Goal: Information Seeking & Learning: Learn about a topic

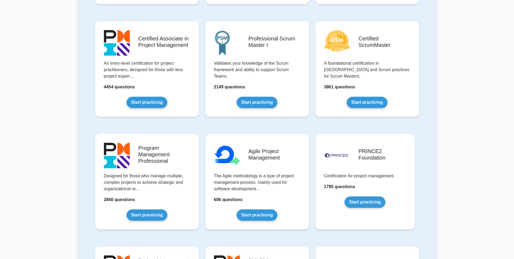
scroll to position [227, 0]
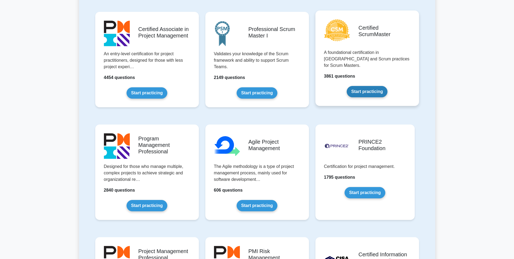
click at [363, 89] on link "Start practicing" at bounding box center [367, 91] width 41 height 11
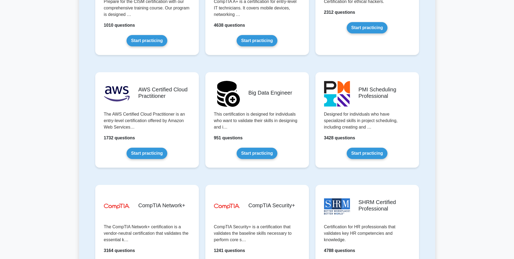
scroll to position [842, 0]
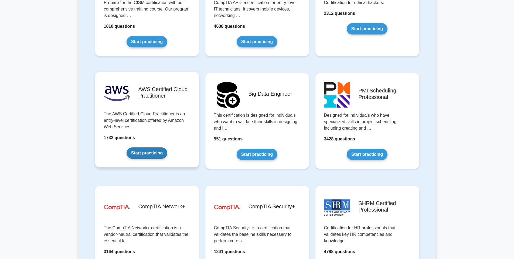
click at [152, 151] on link "Start practicing" at bounding box center [147, 153] width 41 height 11
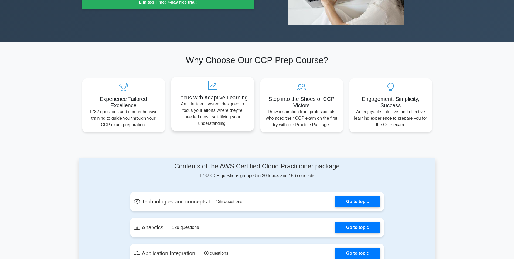
scroll to position [130, 0]
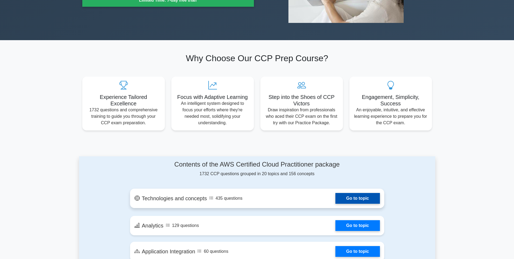
click at [351, 203] on link "Go to topic" at bounding box center [358, 198] width 44 height 11
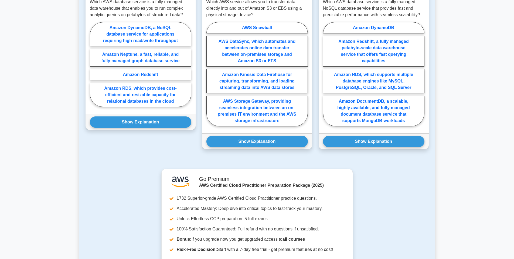
scroll to position [422, 0]
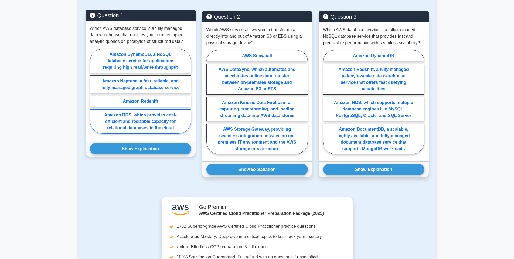
click at [141, 121] on label "Amazon RDS, which provides cost-efficient and resizable capacity for relational…" at bounding box center [140, 122] width 101 height 24
click at [93, 95] on input "Amazon RDS, which provides cost-efficient and resizable capacity for relational…" at bounding box center [92, 93] width 4 height 4
radio input "true"
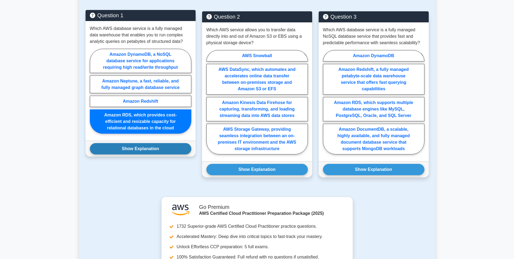
click at [139, 149] on button "Show Explanation" at bounding box center [140, 148] width 101 height 11
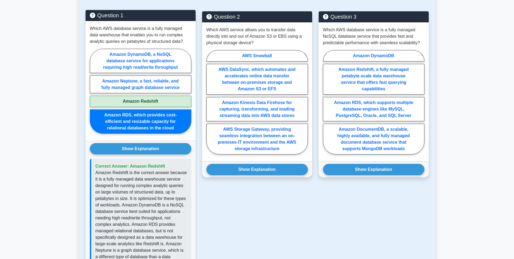
click at [142, 99] on label "Amazon Redshift" at bounding box center [140, 101] width 101 height 11
click at [93, 95] on input "Amazon Redshift" at bounding box center [92, 93] width 4 height 4
radio input "true"
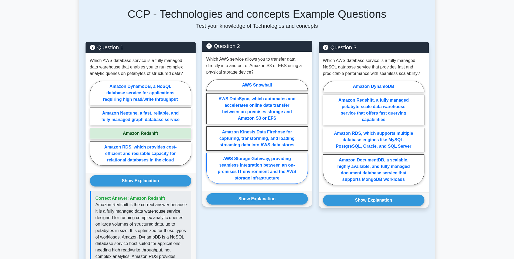
scroll to position [390, 0]
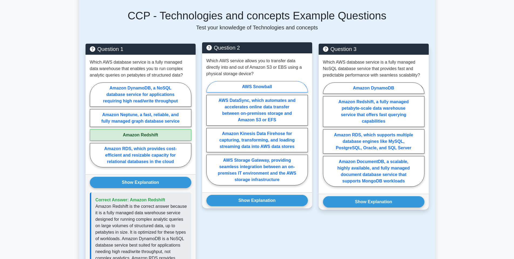
click at [273, 86] on label "AWS Snowball" at bounding box center [257, 86] width 101 height 11
click at [210, 133] on input "AWS Snowball" at bounding box center [209, 135] width 4 height 4
radio input "true"
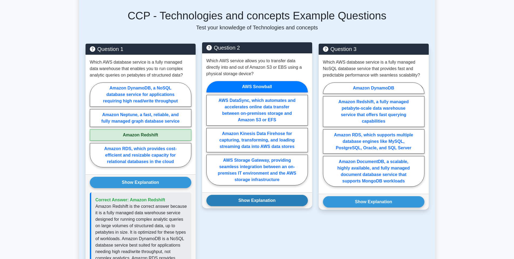
click at [277, 204] on button "Show Explanation" at bounding box center [257, 200] width 101 height 11
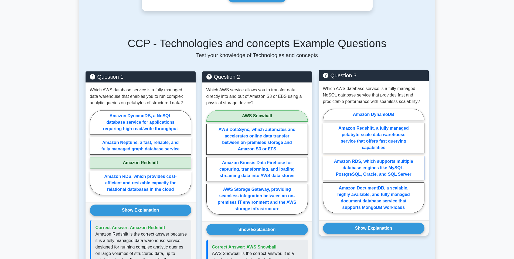
scroll to position [357, 0]
